Goal: Transaction & Acquisition: Purchase product/service

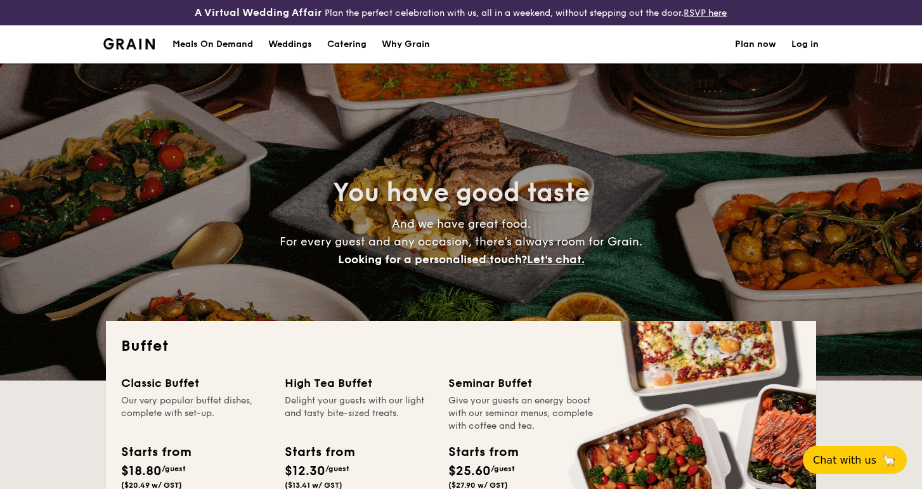
select select
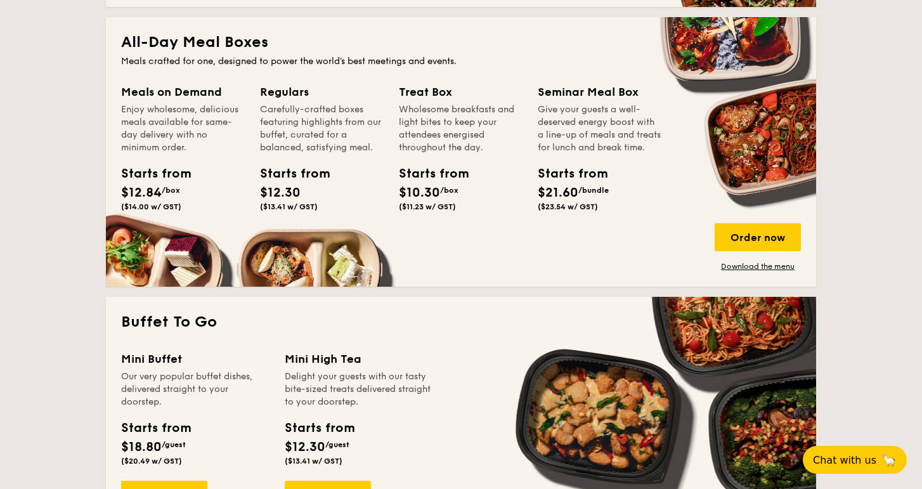
scroll to position [585, 0]
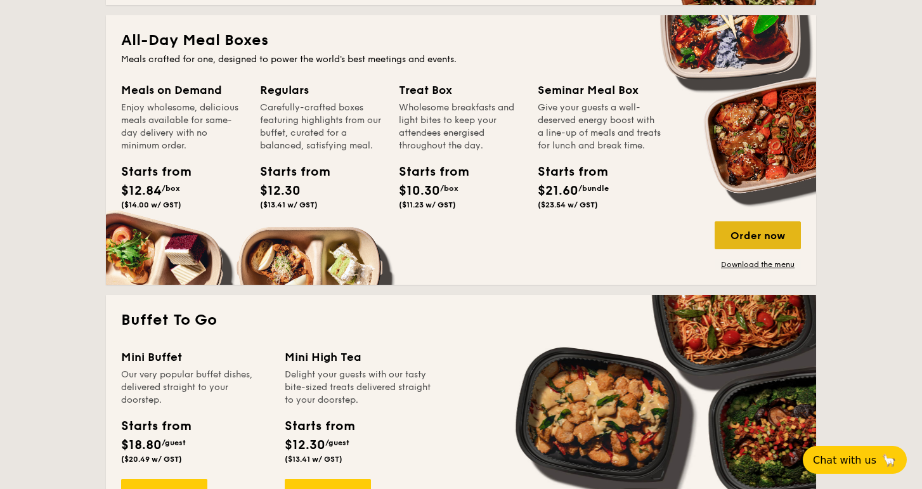
click at [743, 232] on div "Order now" at bounding box center [758, 235] width 86 height 28
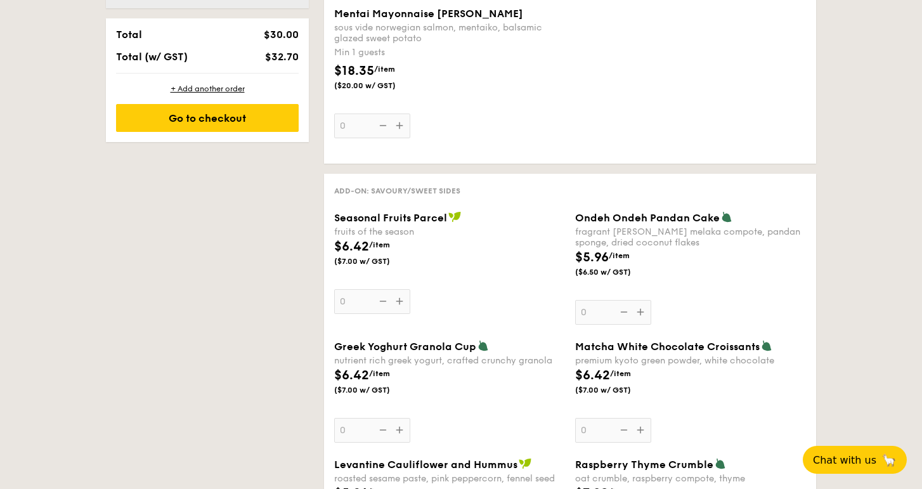
scroll to position [889, 0]
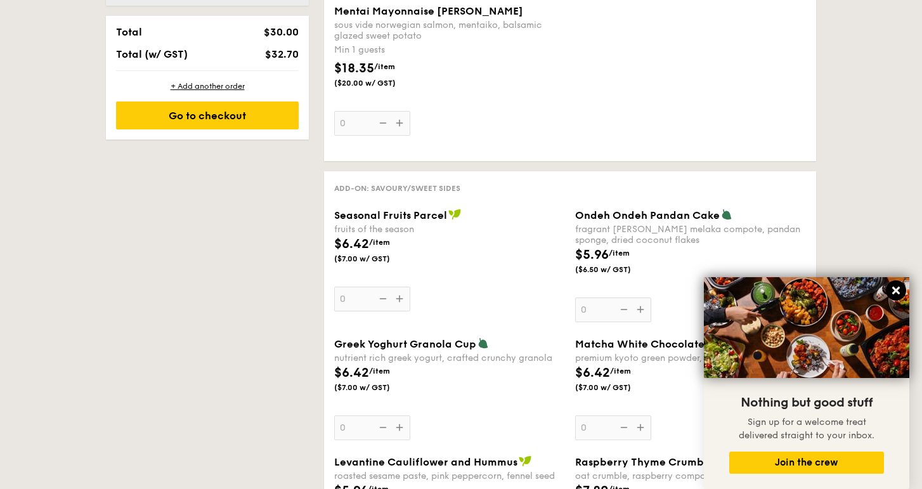
click at [900, 295] on icon at bounding box center [896, 290] width 11 height 11
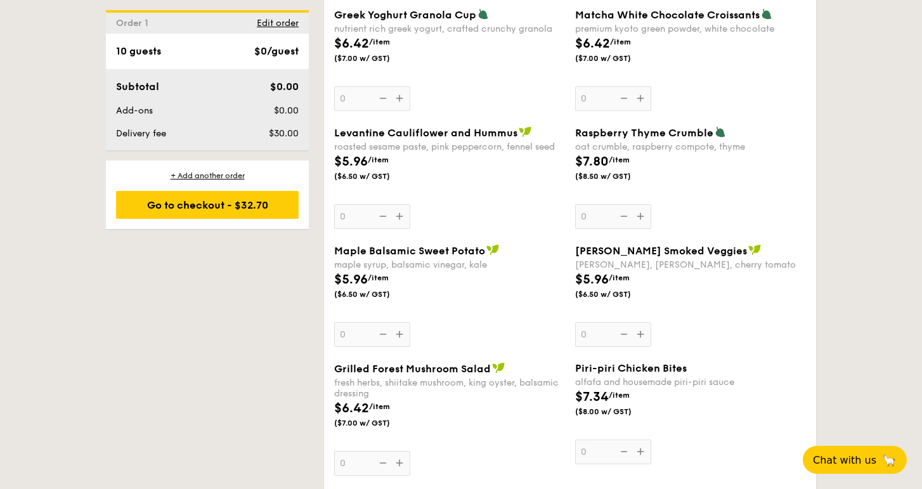
select select
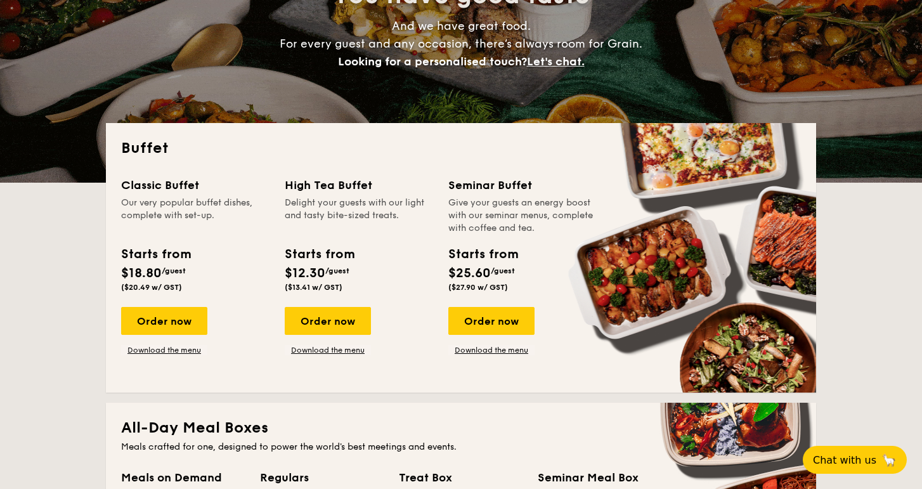
scroll to position [180, 0]
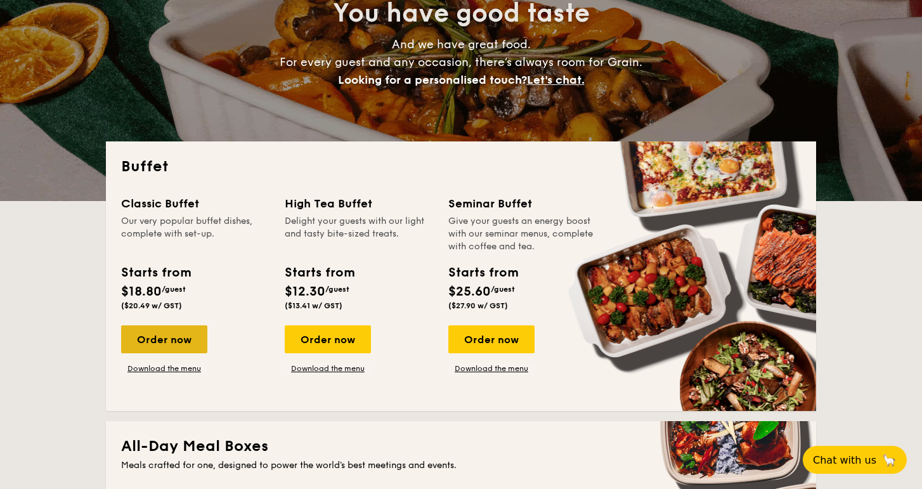
click at [158, 332] on div "Order now" at bounding box center [164, 339] width 86 height 28
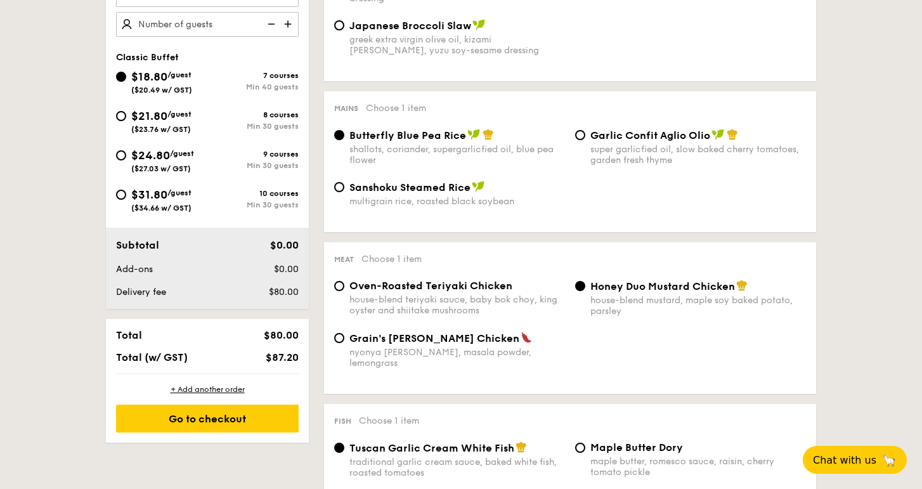
scroll to position [467, 0]
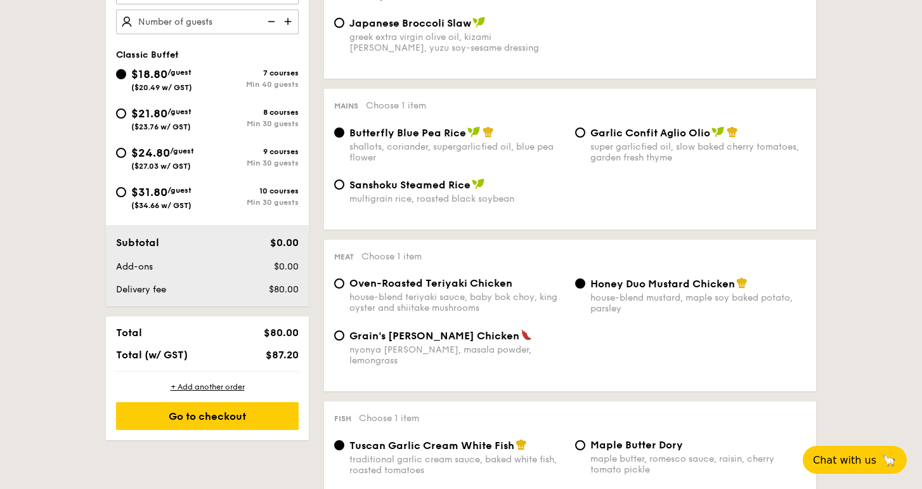
click at [127, 117] on div "$21.80 /guest ($23.76 w/ GST)" at bounding box center [161, 118] width 91 height 27
click at [126, 117] on input "$21.80 /guest ($23.76 w/ GST) 8 courses Min 30 guests" at bounding box center [121, 113] width 10 height 10
radio input "true"
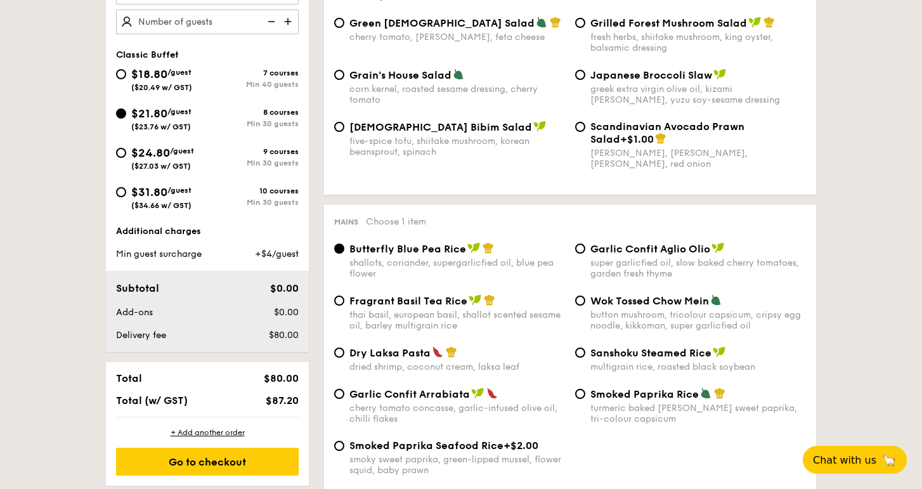
radio input "true"
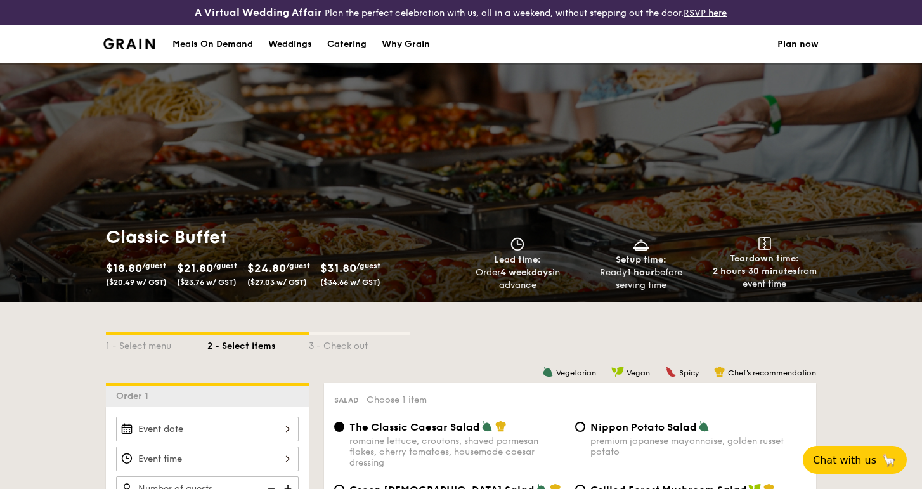
scroll to position [0, 0]
select select
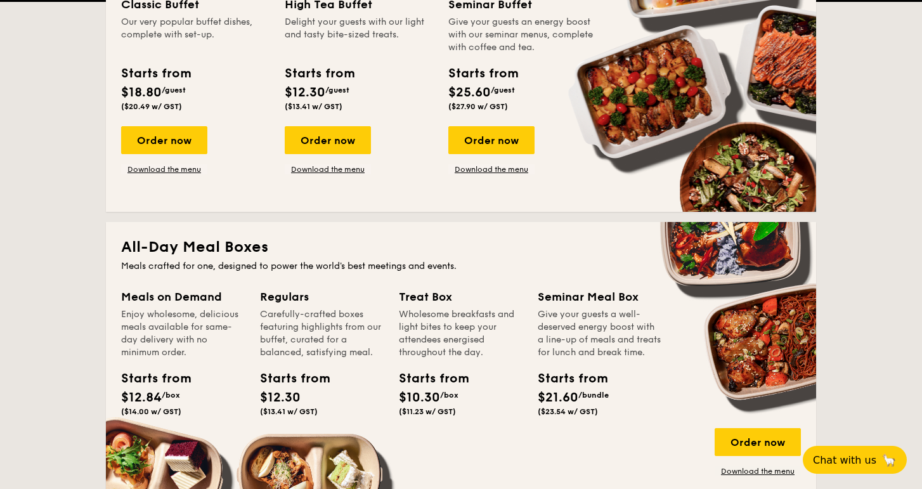
scroll to position [474, 0]
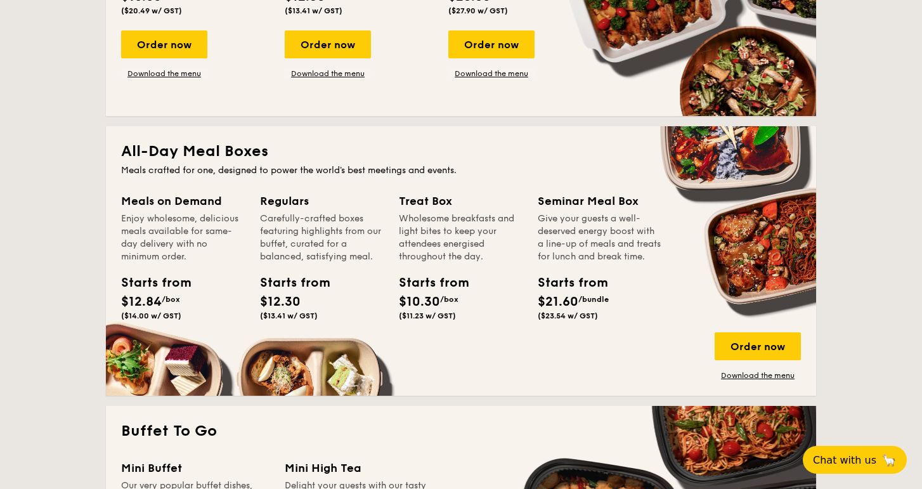
click at [170, 291] on div "Starts from" at bounding box center [149, 282] width 57 height 19
click at [746, 341] on div "Order now" at bounding box center [758, 346] width 86 height 28
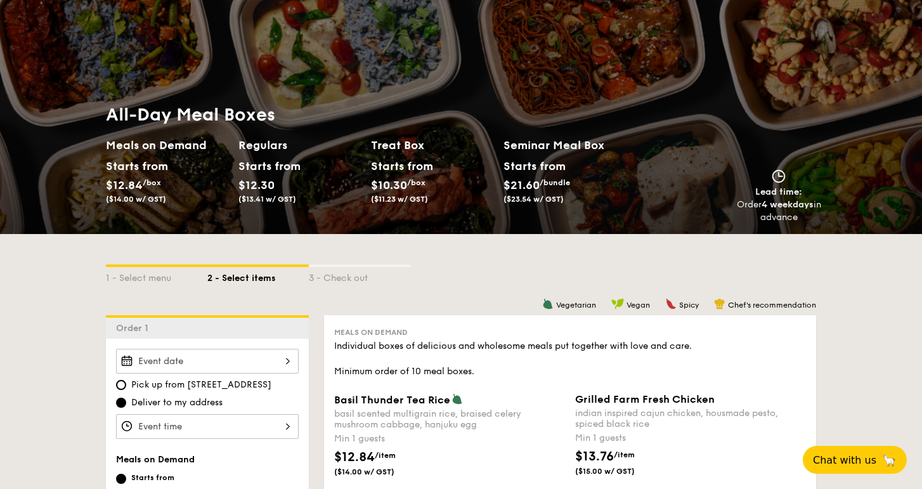
click at [544, 213] on div "All-Day Meal Boxes Meals on Demand Starts from $12.84 /box ($14.00 w/ GST) Regu…" at bounding box center [371, 163] width 530 height 121
click at [535, 198] on span "($23.54 w/ GST)" at bounding box center [534, 199] width 60 height 9
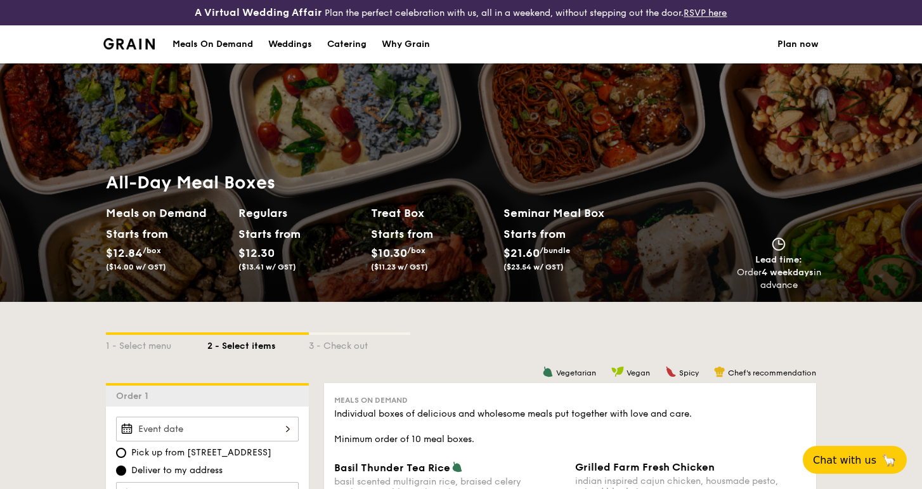
click at [253, 223] on div "Regulars Starts from $12.30 ($13.41 w/ GST)" at bounding box center [300, 240] width 122 height 72
click at [558, 239] on div "Starts from" at bounding box center [535, 234] width 62 height 19
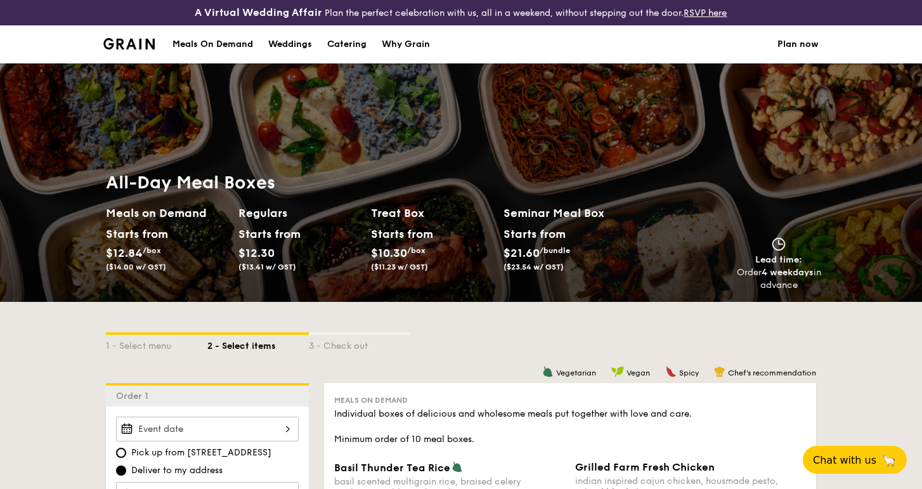
click at [559, 256] on div "Starts from $21.60 /bundle ($23.54 w/ GST)" at bounding box center [535, 248] width 62 height 47
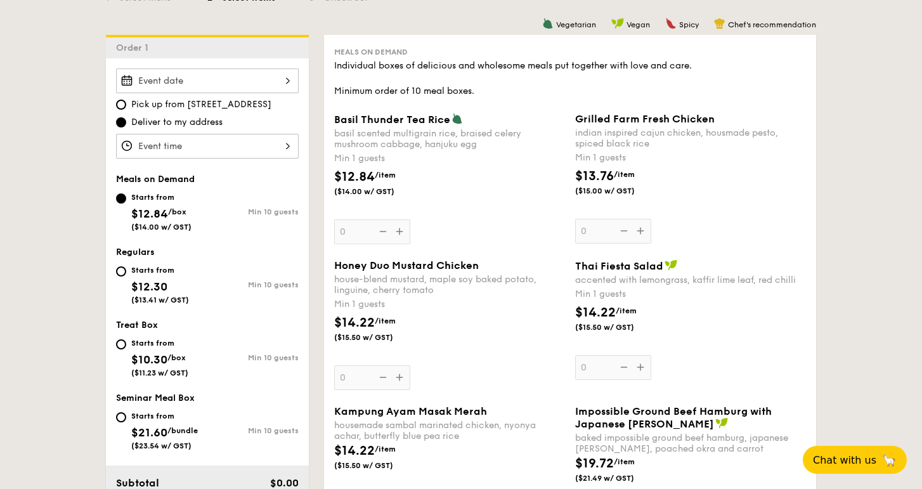
scroll to position [348, 0]
click at [118, 418] on input "Starts from $21.60 /bundle ($23.54 w/ GST) Min 10 guests" at bounding box center [121, 417] width 10 height 10
radio input "true"
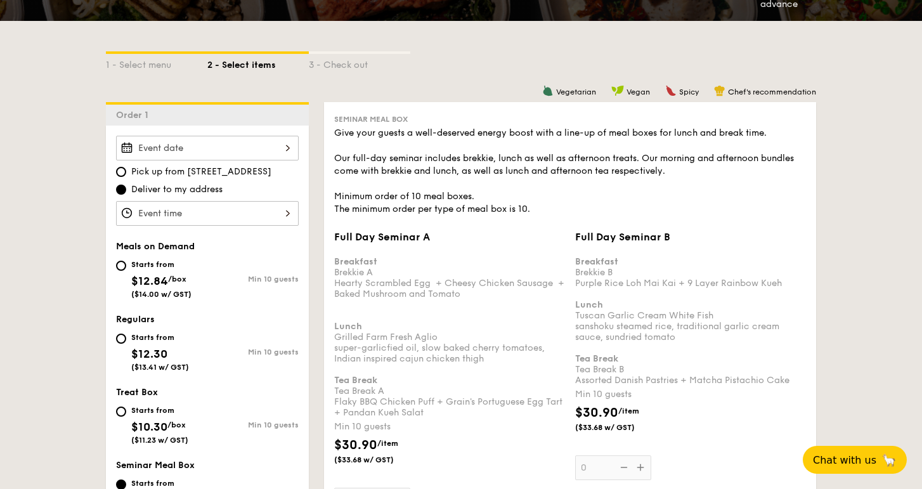
scroll to position [285, 0]
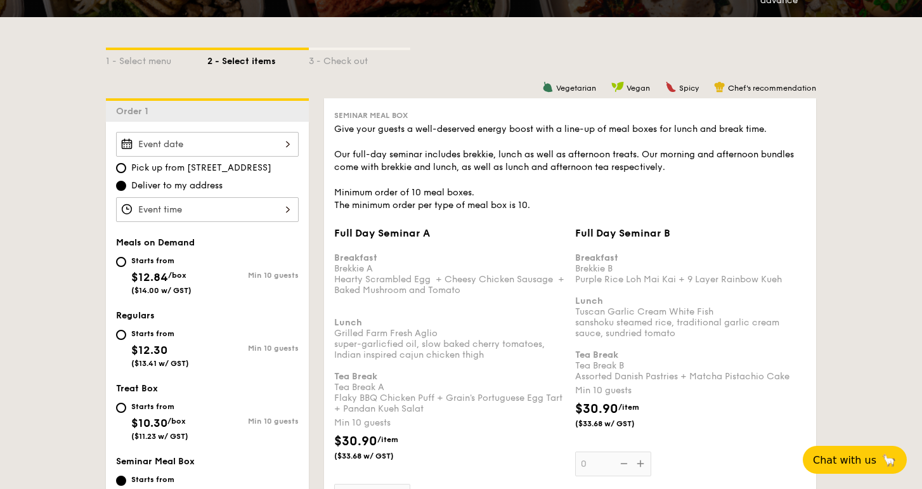
click at [233, 211] on div "12 1 2 3 4 5 6 7 8 9 10 11 00 15 30 45 am pm Cancel OK" at bounding box center [207, 209] width 183 height 25
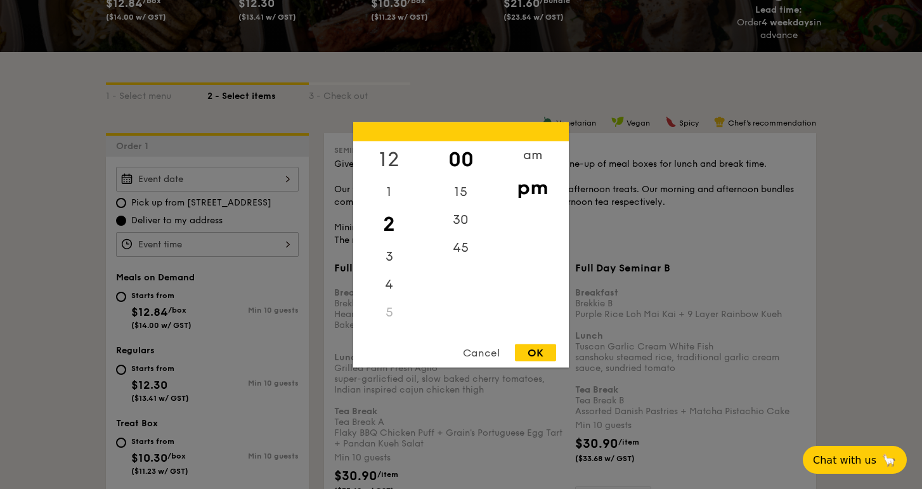
scroll to position [226, 0]
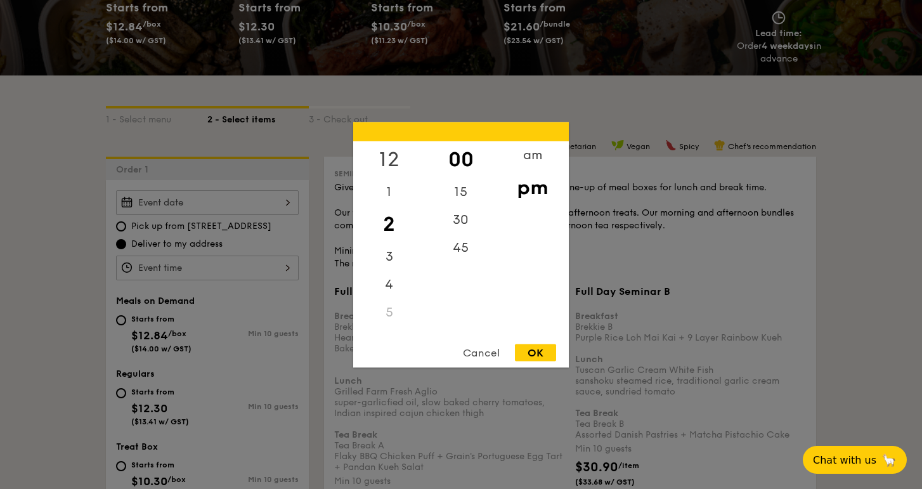
click at [396, 160] on div "12" at bounding box center [389, 159] width 72 height 37
click at [544, 356] on div "OK" at bounding box center [535, 352] width 41 height 17
type input "12:00PM"
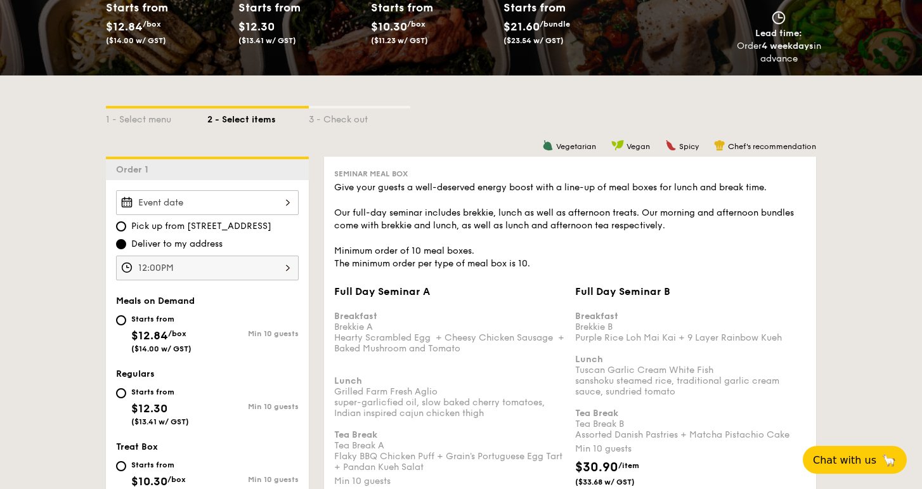
click at [150, 261] on div "12:00PM" at bounding box center [207, 268] width 183 height 25
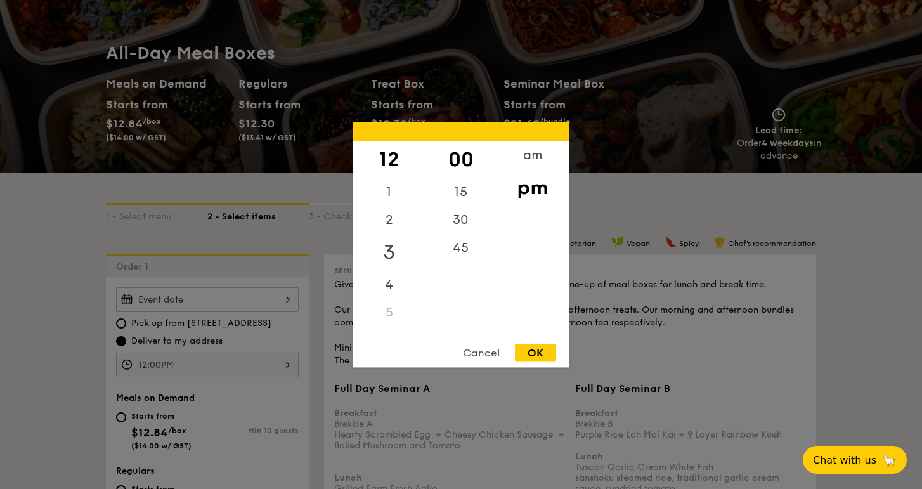
scroll to position [128, 0]
click at [526, 154] on div "am" at bounding box center [533, 159] width 72 height 37
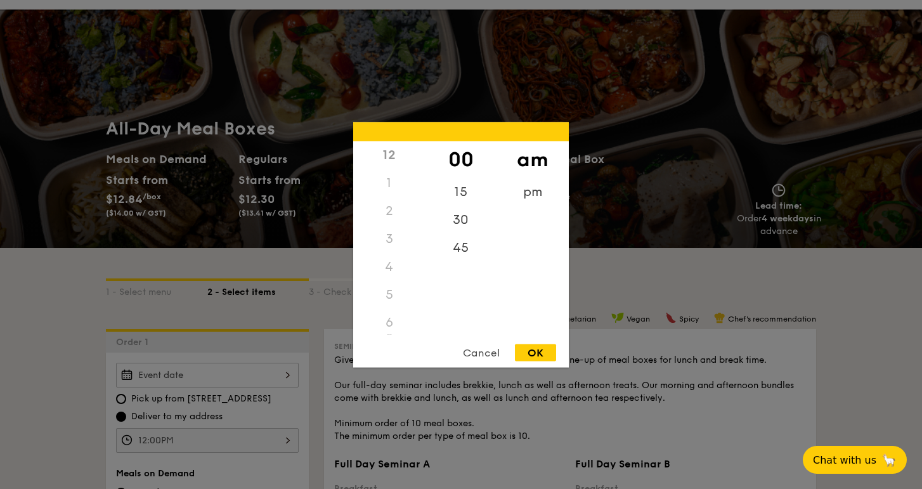
scroll to position [46, 0]
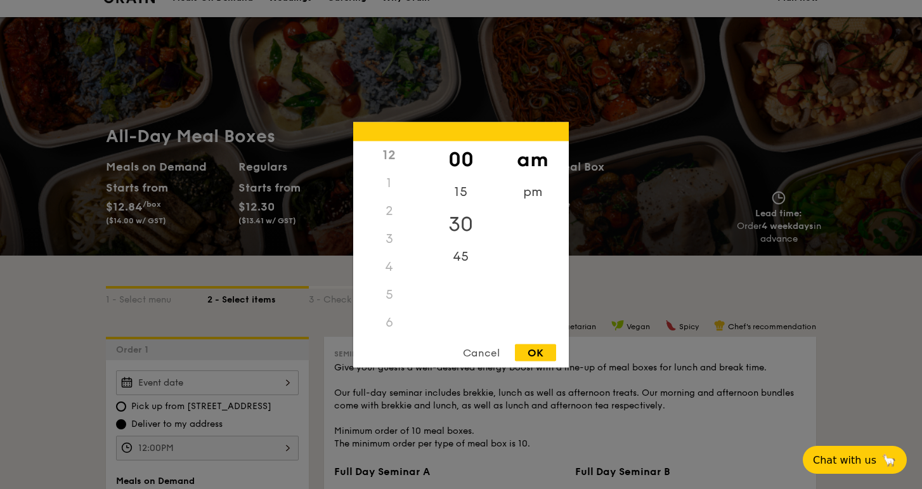
click at [460, 221] on div "30" at bounding box center [461, 224] width 72 height 37
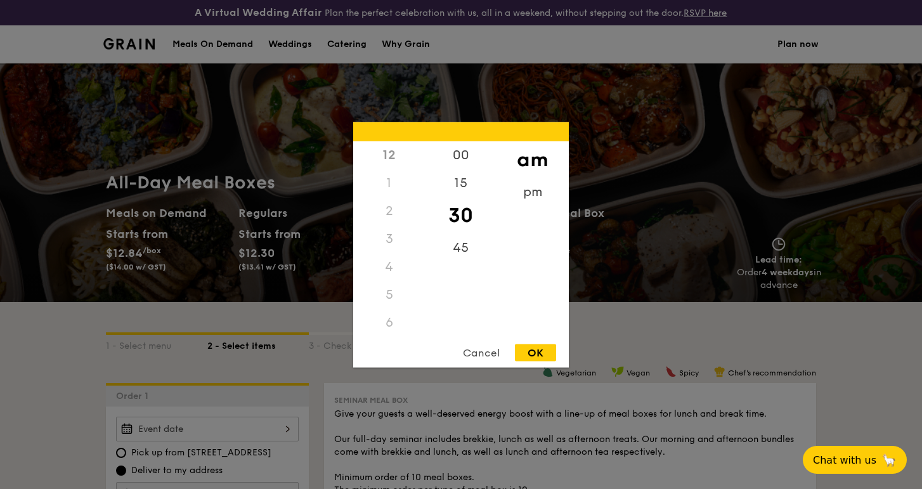
scroll to position [0, 0]
click at [494, 349] on div "Cancel" at bounding box center [481, 352] width 62 height 17
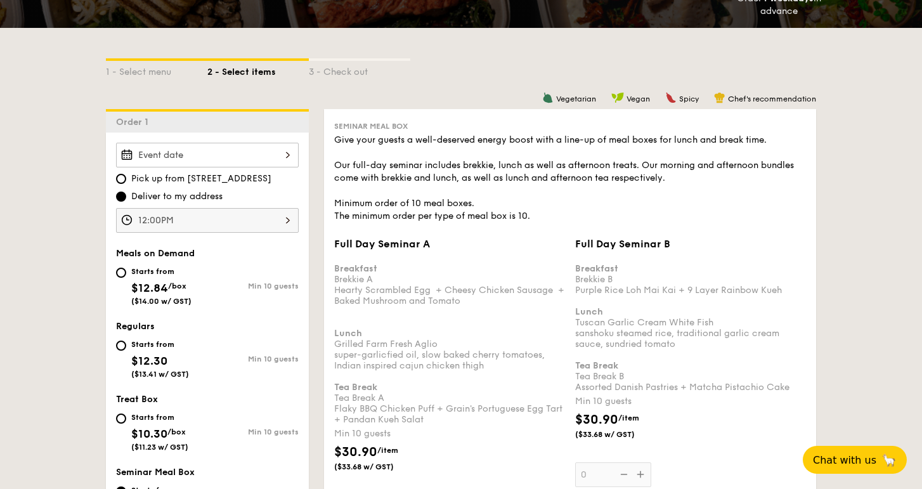
scroll to position [277, 1]
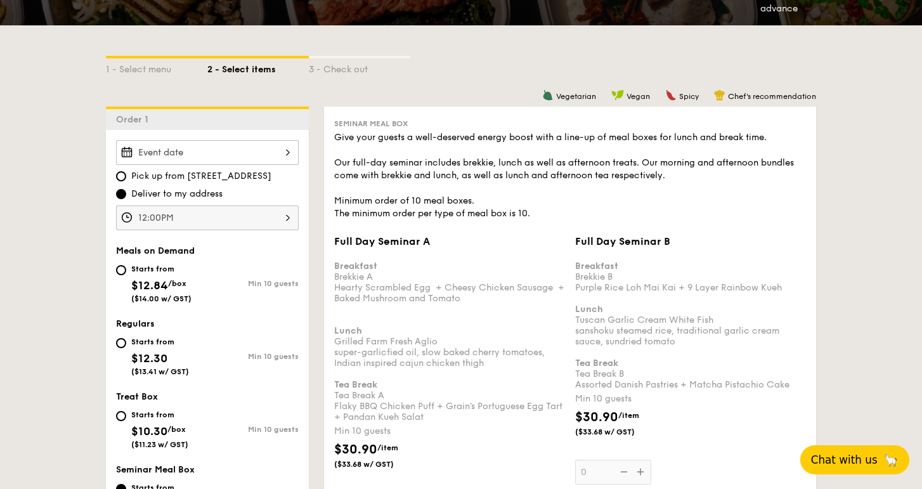
click at [822, 458] on span "Chat with us" at bounding box center [844, 460] width 67 height 13
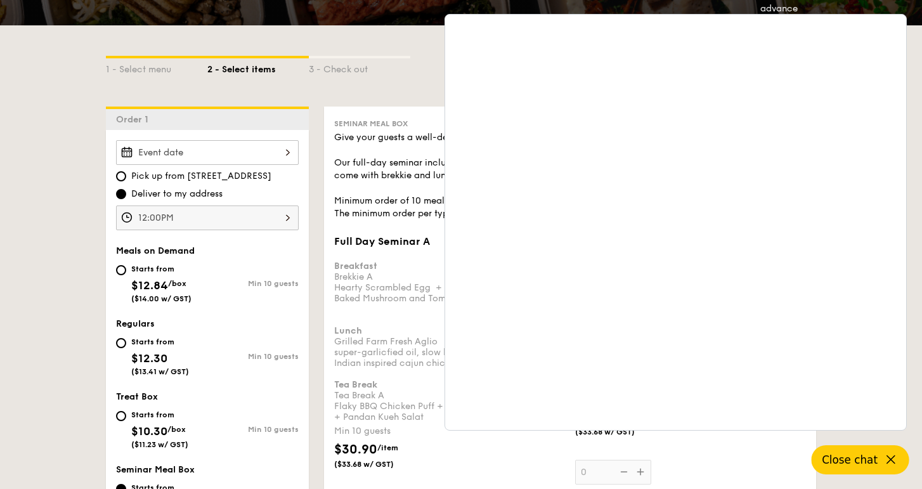
click at [881, 462] on button "Close chat" at bounding box center [861, 459] width 98 height 29
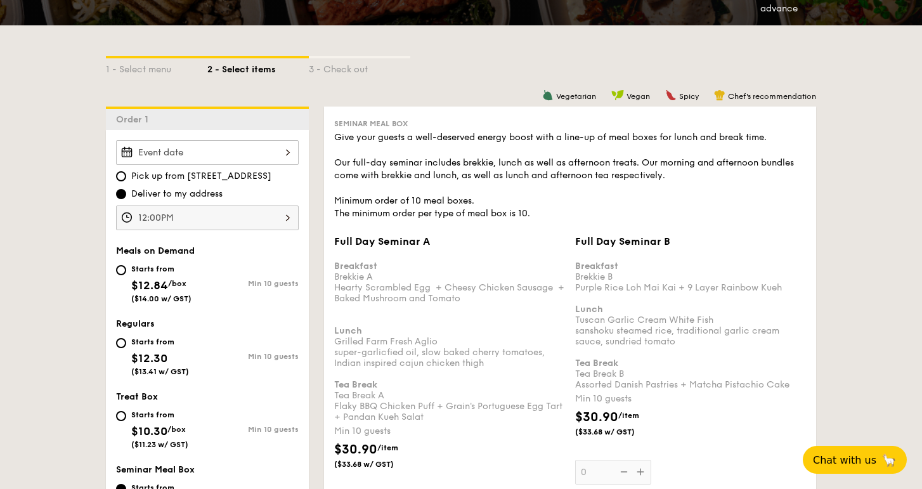
click at [141, 274] on div "Starts from $12.84 /box ($14.00 w/ GST)" at bounding box center [161, 282] width 60 height 42
click at [126, 274] on input "Starts from $12.84 /box ($14.00 w/ GST) Min 10 guests" at bounding box center [121, 270] width 10 height 10
radio input "true"
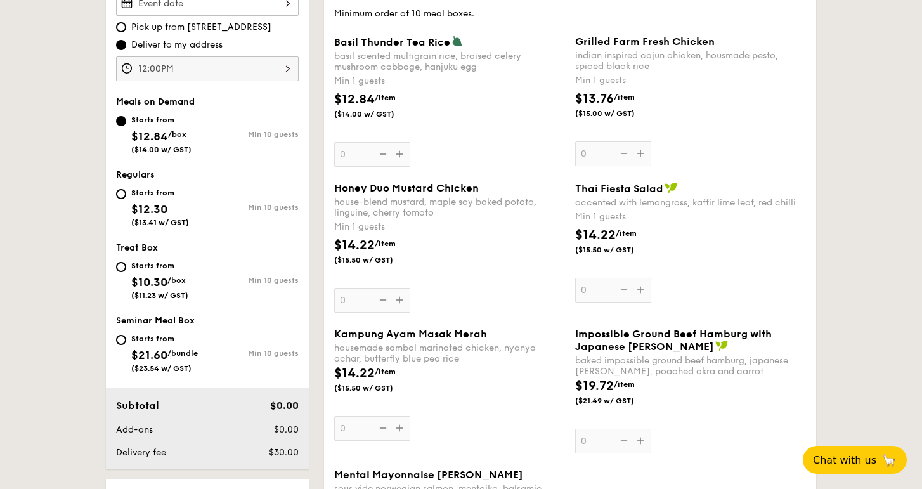
scroll to position [380, 0]
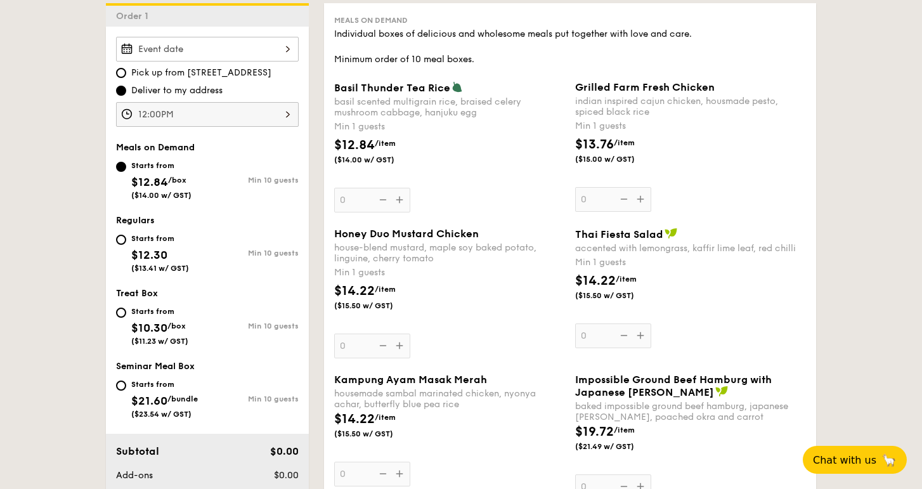
click at [115, 241] on div "Starts from $12.30 ($13.41 w/ GST) Min 10 guests" at bounding box center [207, 255] width 193 height 49
click at [117, 241] on input "Starts from $12.30 ($13.41 w/ GST) Min 10 guests" at bounding box center [121, 240] width 10 height 10
radio input "true"
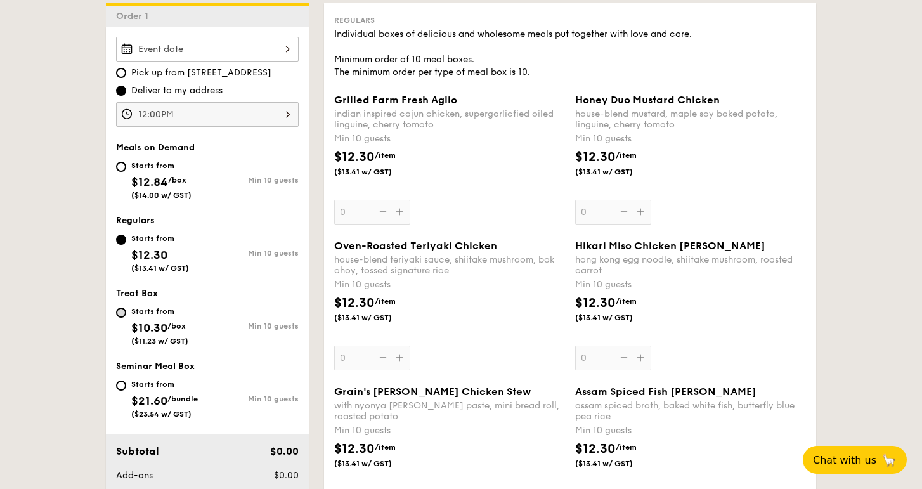
click at [118, 315] on input "Starts from $10.30 /box ($11.23 w/ GST) Min 10 guests" at bounding box center [121, 313] width 10 height 10
radio input "true"
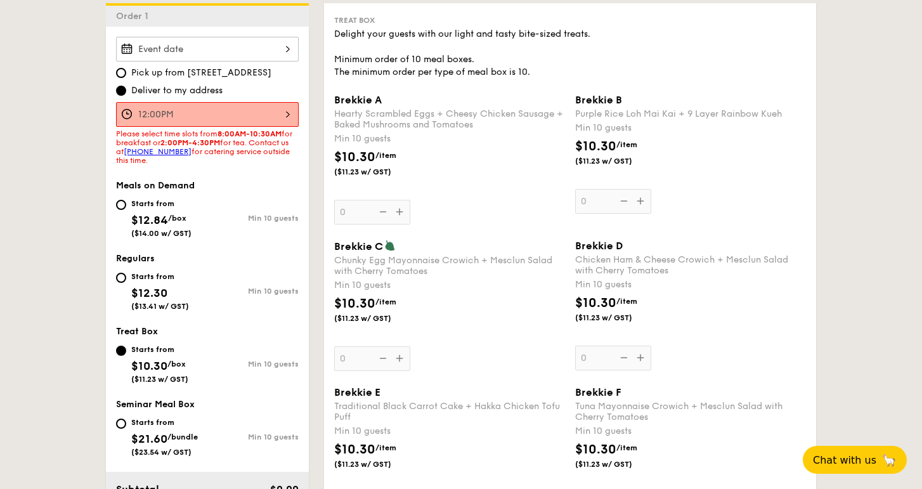
click at [123, 271] on div "Starts from $12.30 ($13.41 w/ GST)" at bounding box center [161, 290] width 91 height 42
click at [123, 273] on input "Starts from $12.30 ($13.41 w/ GST) Min 10 guests" at bounding box center [121, 278] width 10 height 10
radio input "true"
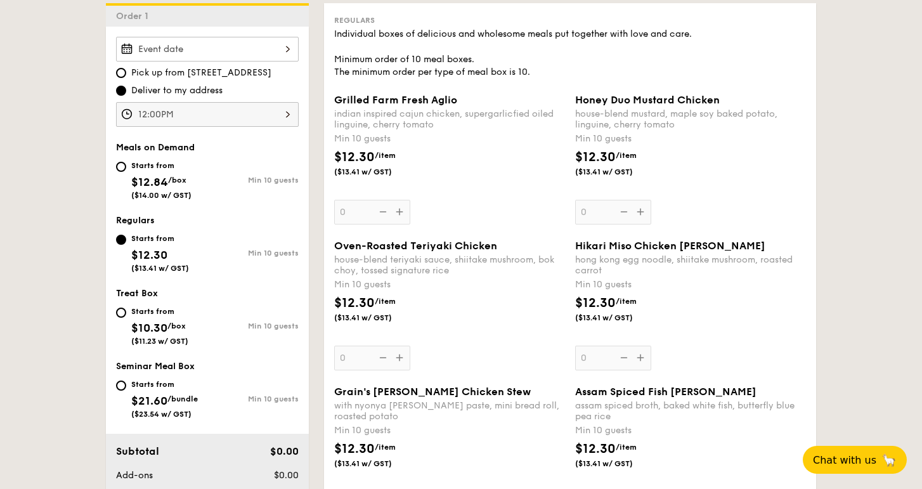
click at [194, 115] on div "12:00PM" at bounding box center [207, 114] width 183 height 25
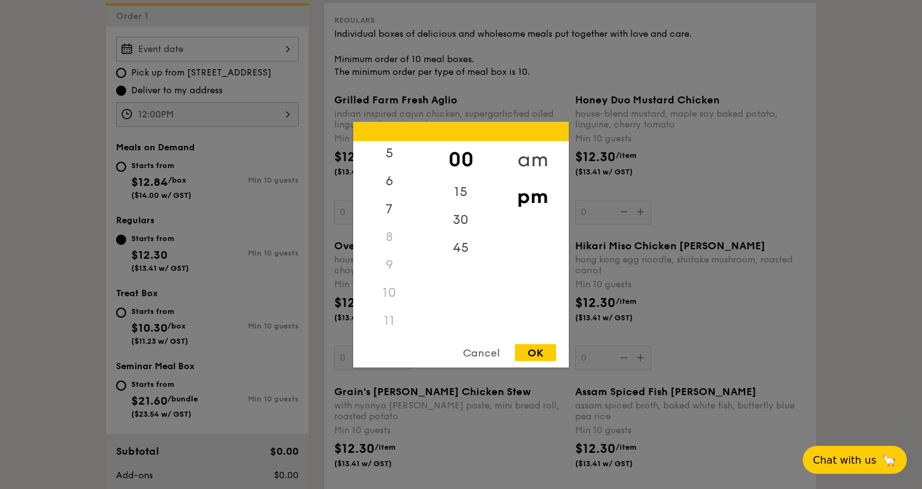
click at [542, 155] on div "am" at bounding box center [533, 159] width 72 height 37
click at [384, 325] on div "11" at bounding box center [389, 324] width 72 height 37
click at [467, 214] on div "30" at bounding box center [461, 224] width 72 height 37
click at [547, 354] on div "OK" at bounding box center [535, 352] width 41 height 17
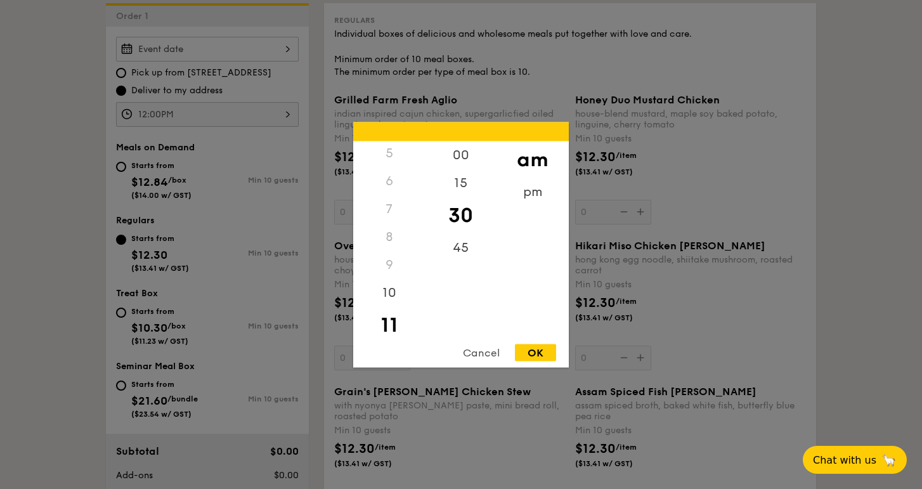
type input "11:30AM"
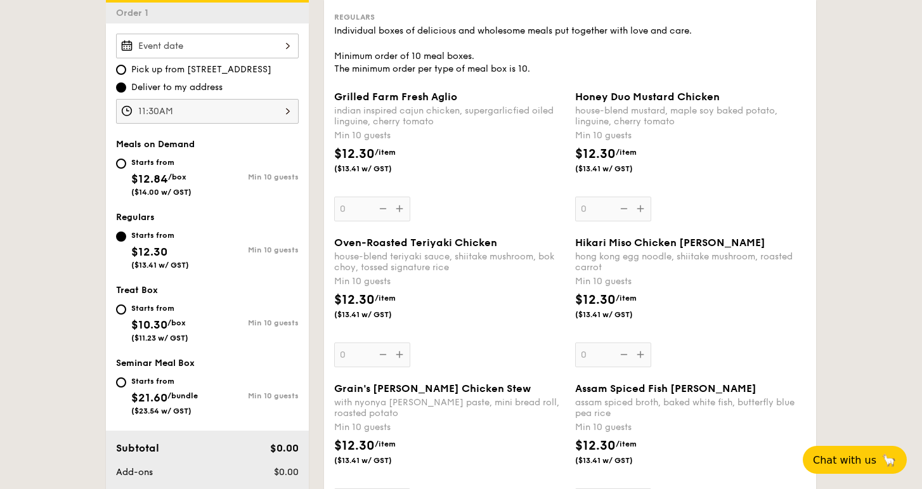
scroll to position [380, 0]
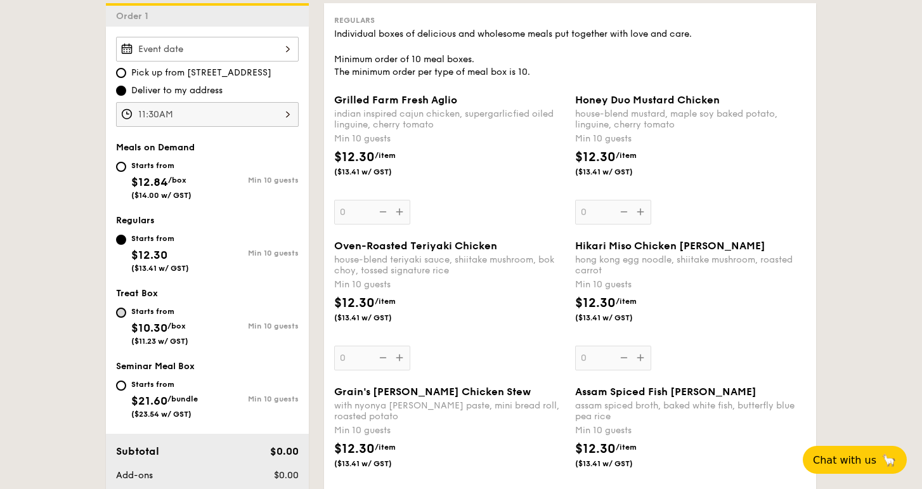
click at [119, 313] on input "Starts from $10.30 /box ($11.23 w/ GST) Min 10 guests" at bounding box center [121, 313] width 10 height 10
radio input "true"
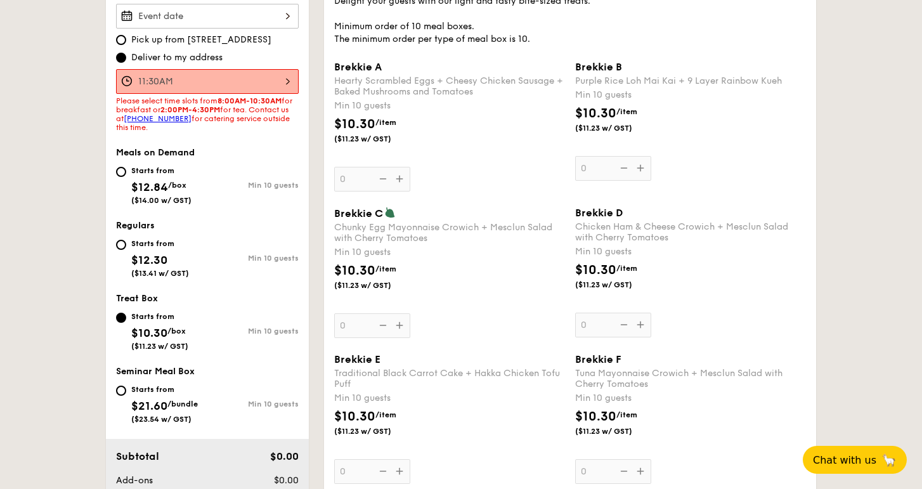
scroll to position [394, 0]
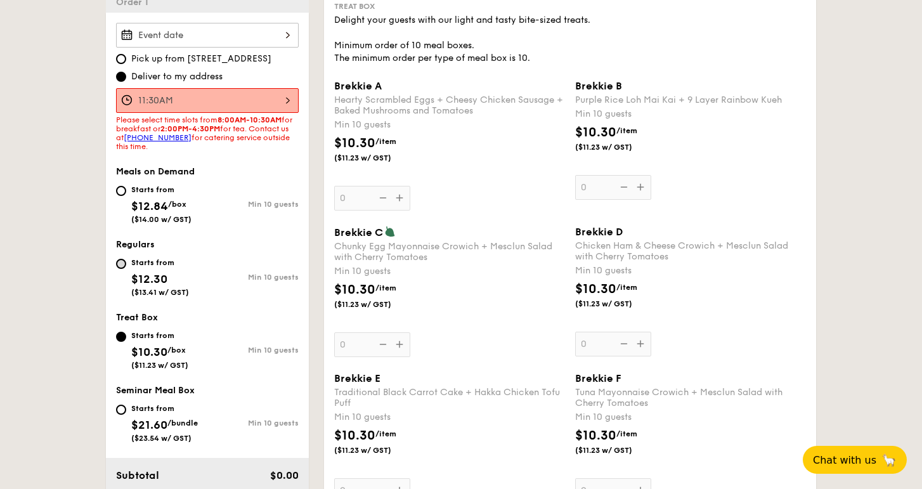
click at [116, 263] on input "Starts from $12.30 ($13.41 w/ GST) Min 10 guests" at bounding box center [121, 264] width 10 height 10
radio input "true"
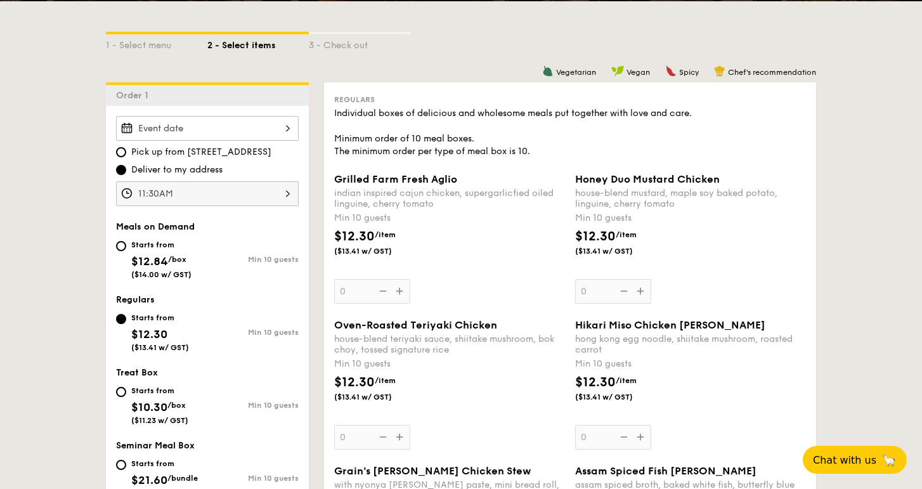
scroll to position [302, 0]
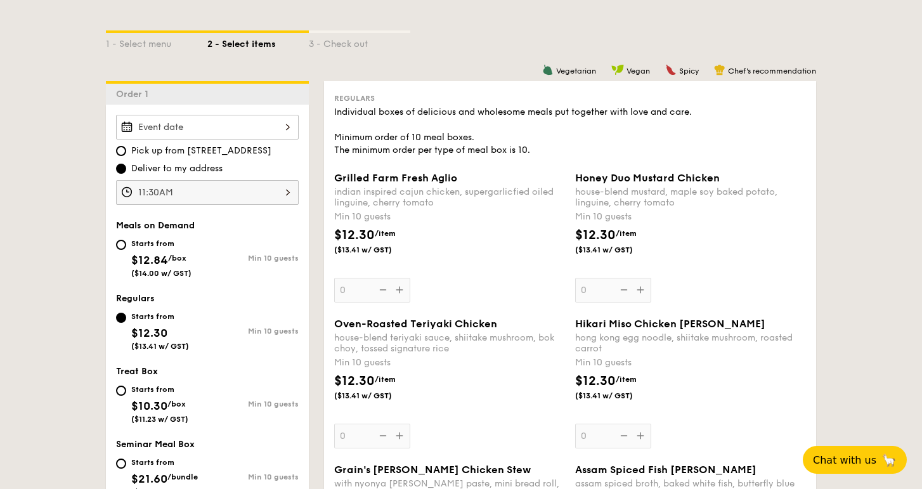
click at [638, 292] on div "Honey Duo Mustard Chicken house-blend mustard, maple soy baked potato, linguine…" at bounding box center [690, 237] width 231 height 131
click at [638, 292] on input "0" at bounding box center [613, 290] width 76 height 25
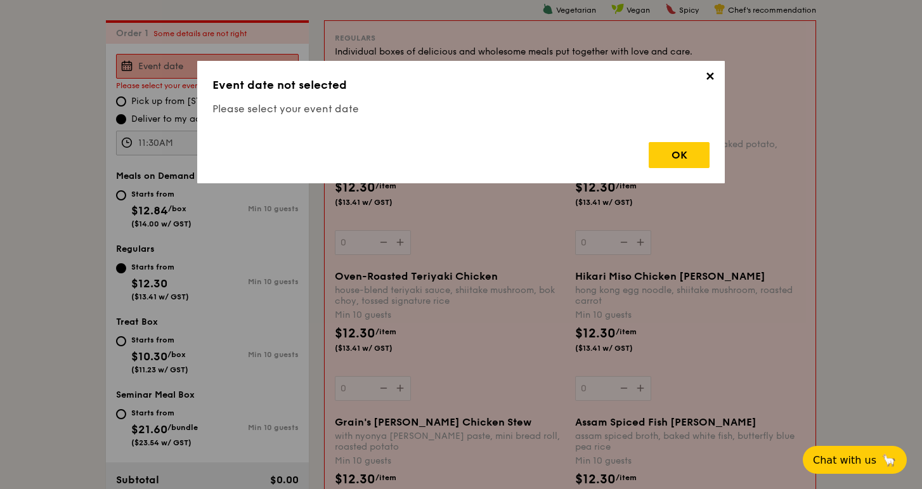
scroll to position [364, 0]
click at [684, 158] on div "OK" at bounding box center [679, 155] width 61 height 26
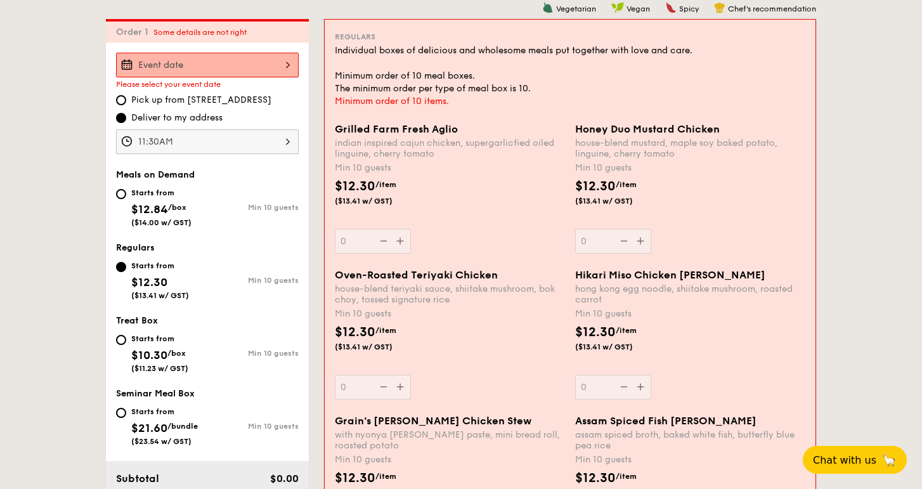
click at [251, 72] on div at bounding box center [207, 65] width 183 height 25
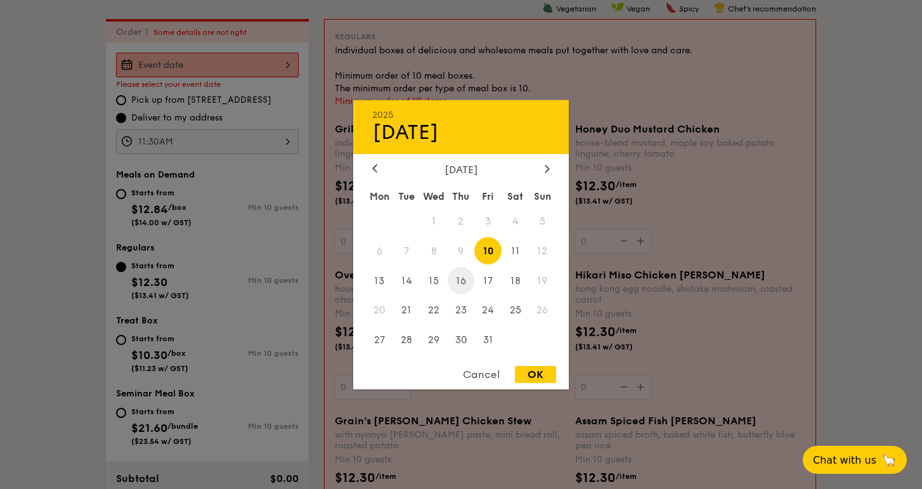
click at [458, 279] on span "16" at bounding box center [461, 280] width 27 height 27
click at [539, 370] on div "OK" at bounding box center [535, 374] width 41 height 17
type input "[DATE]"
